Goal: Check status: Check status

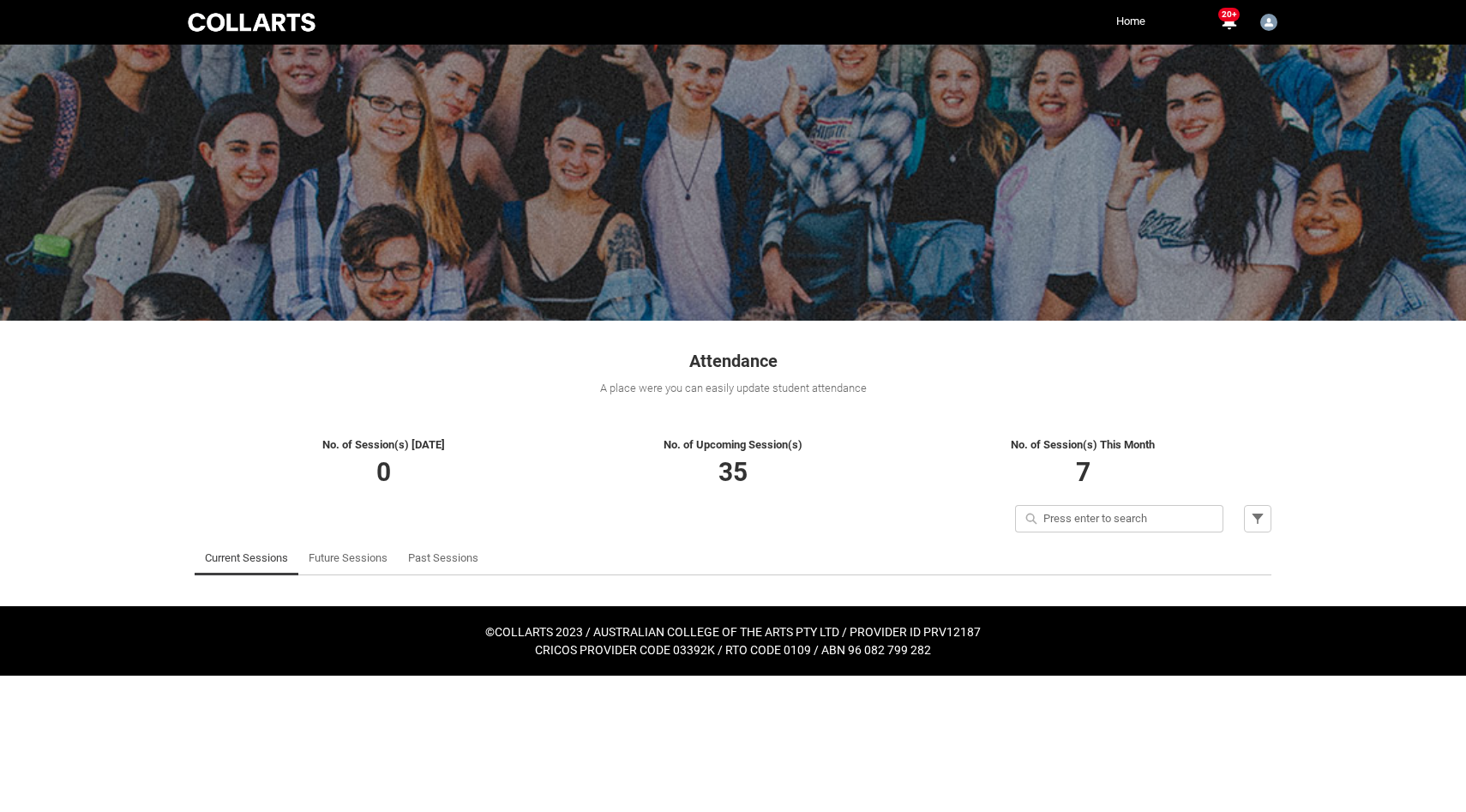
click at [253, 563] on link "Current Sessions" at bounding box center [246, 558] width 83 height 35
